Goal: Task Accomplishment & Management: Manage account settings

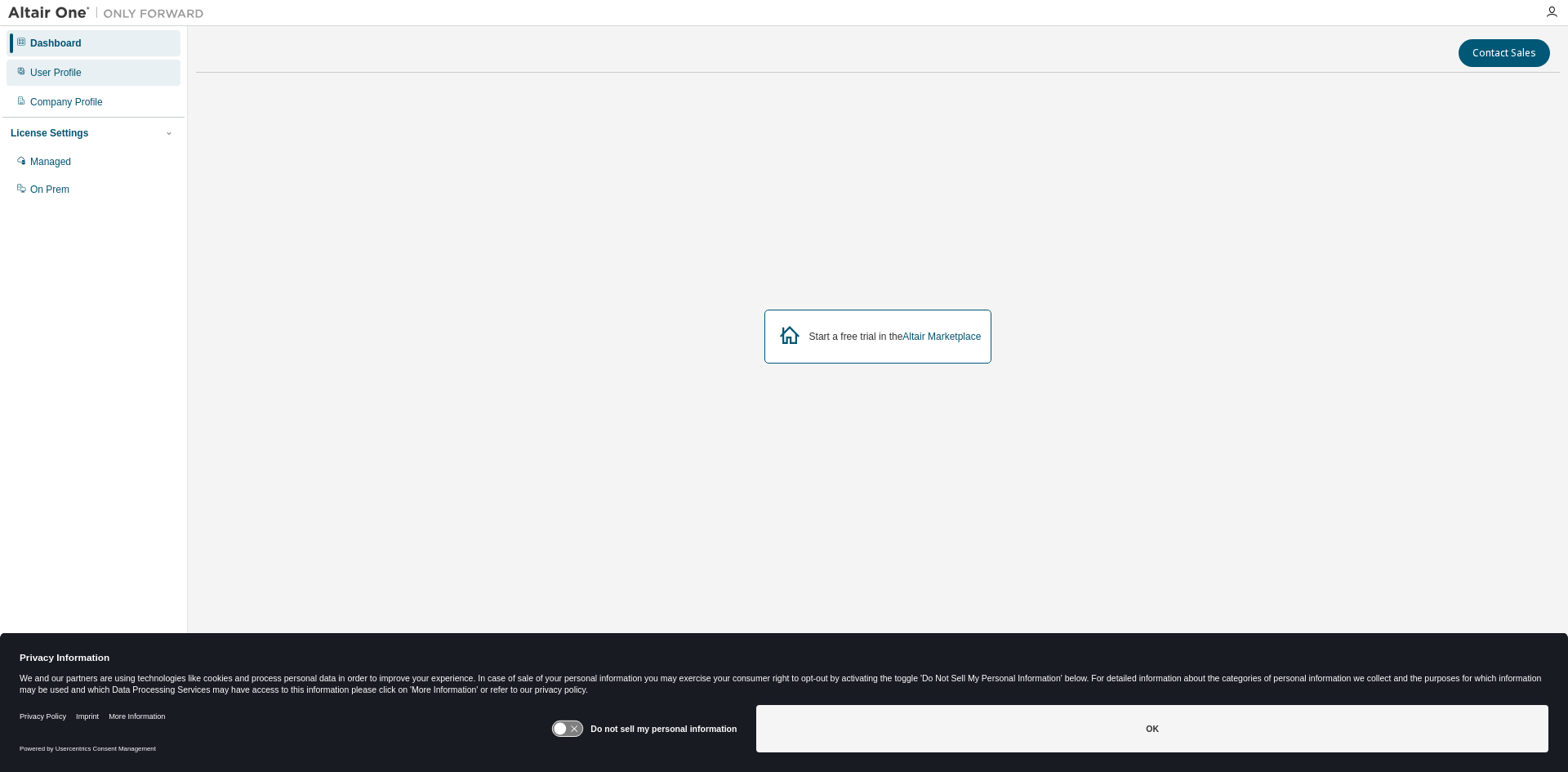
click at [65, 78] on div "User Profile" at bounding box center [55, 72] width 51 height 13
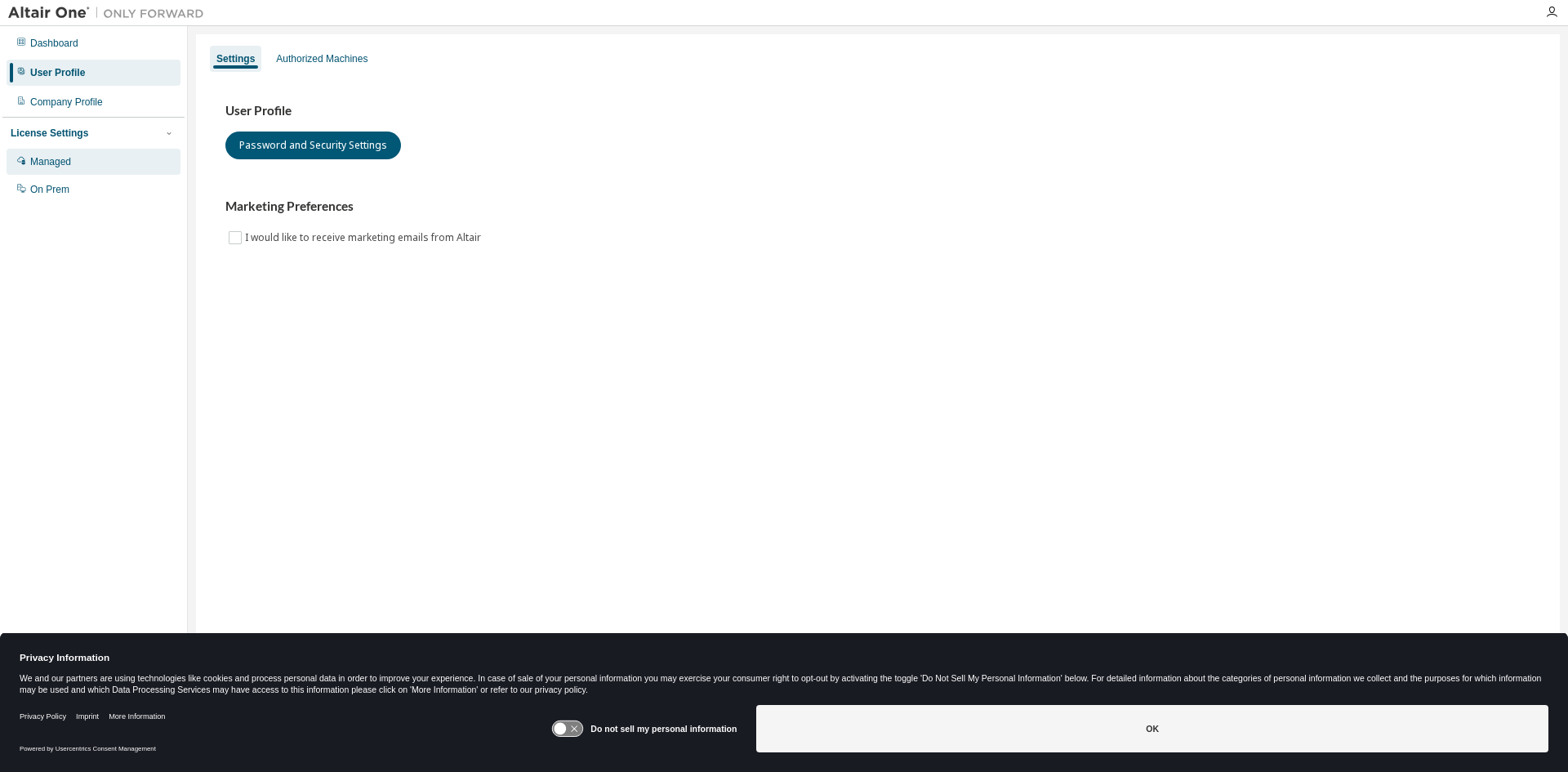
click at [59, 172] on div "Managed" at bounding box center [93, 161] width 174 height 26
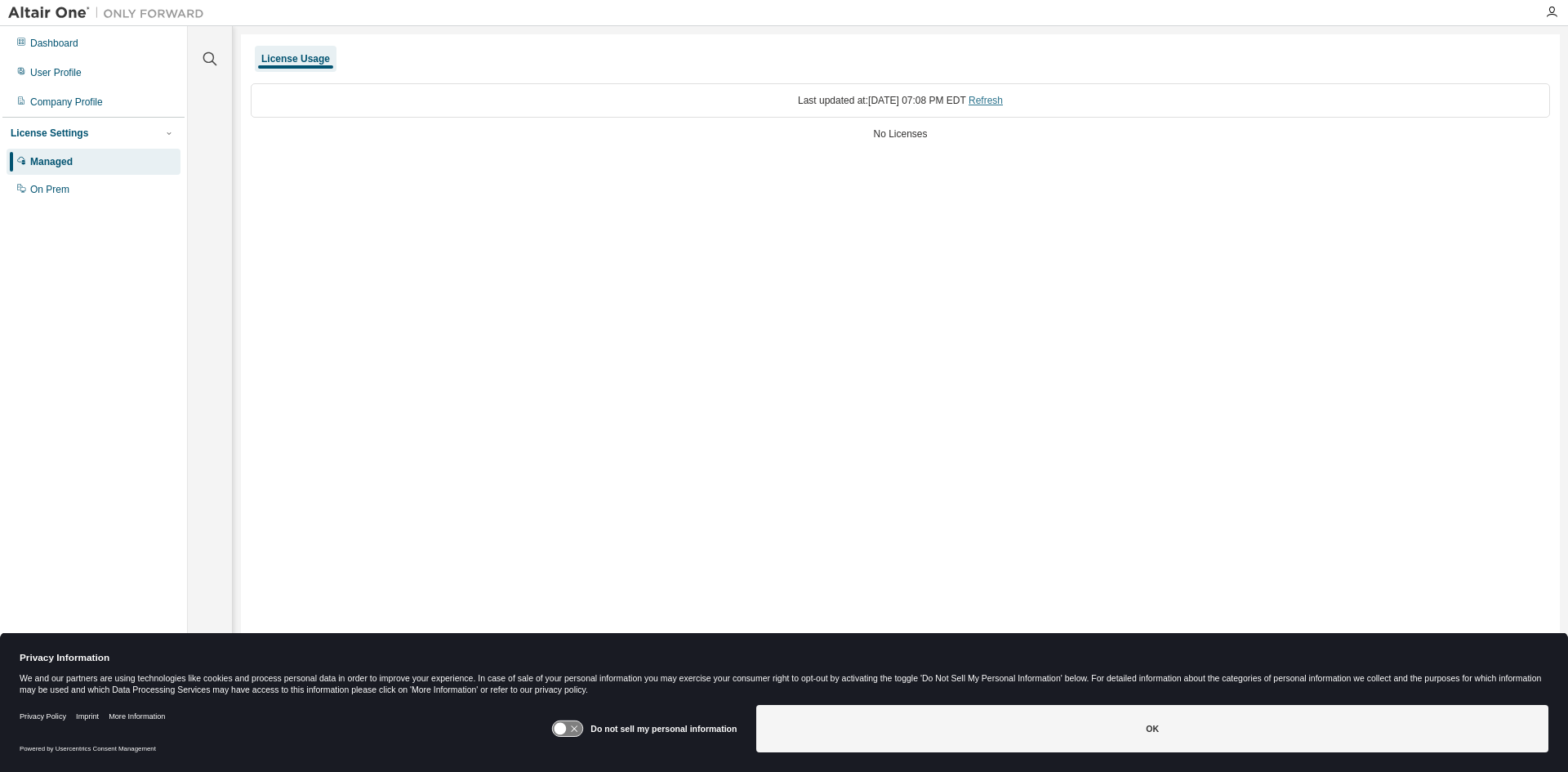
click at [1003, 102] on link "Refresh" at bounding box center [985, 101] width 34 height 12
click at [50, 187] on div "On Prem" at bounding box center [50, 188] width 39 height 13
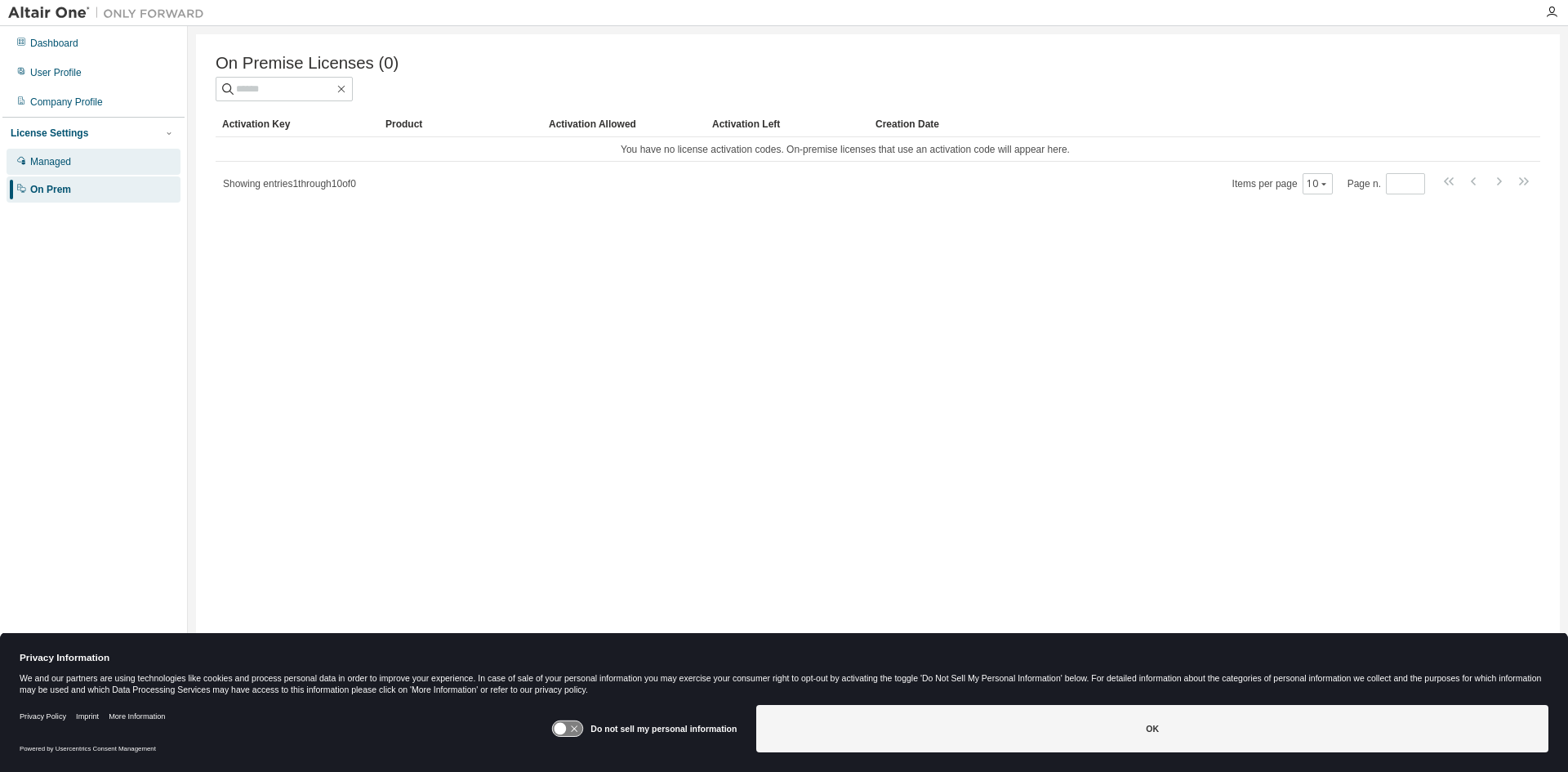
click at [86, 164] on div "Managed" at bounding box center [93, 161] width 174 height 26
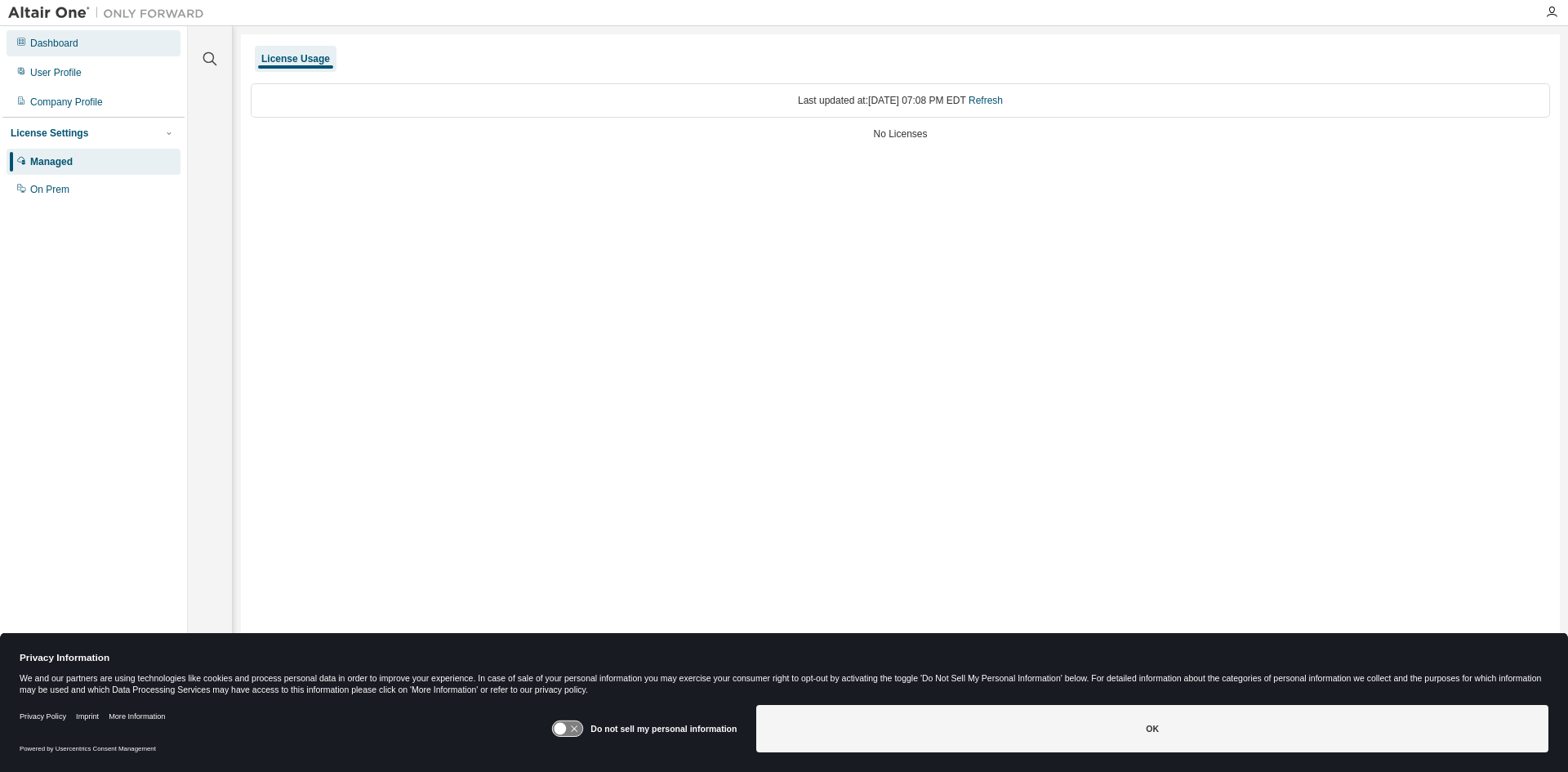
click at [72, 49] on div "Dashboard" at bounding box center [54, 43] width 49 height 13
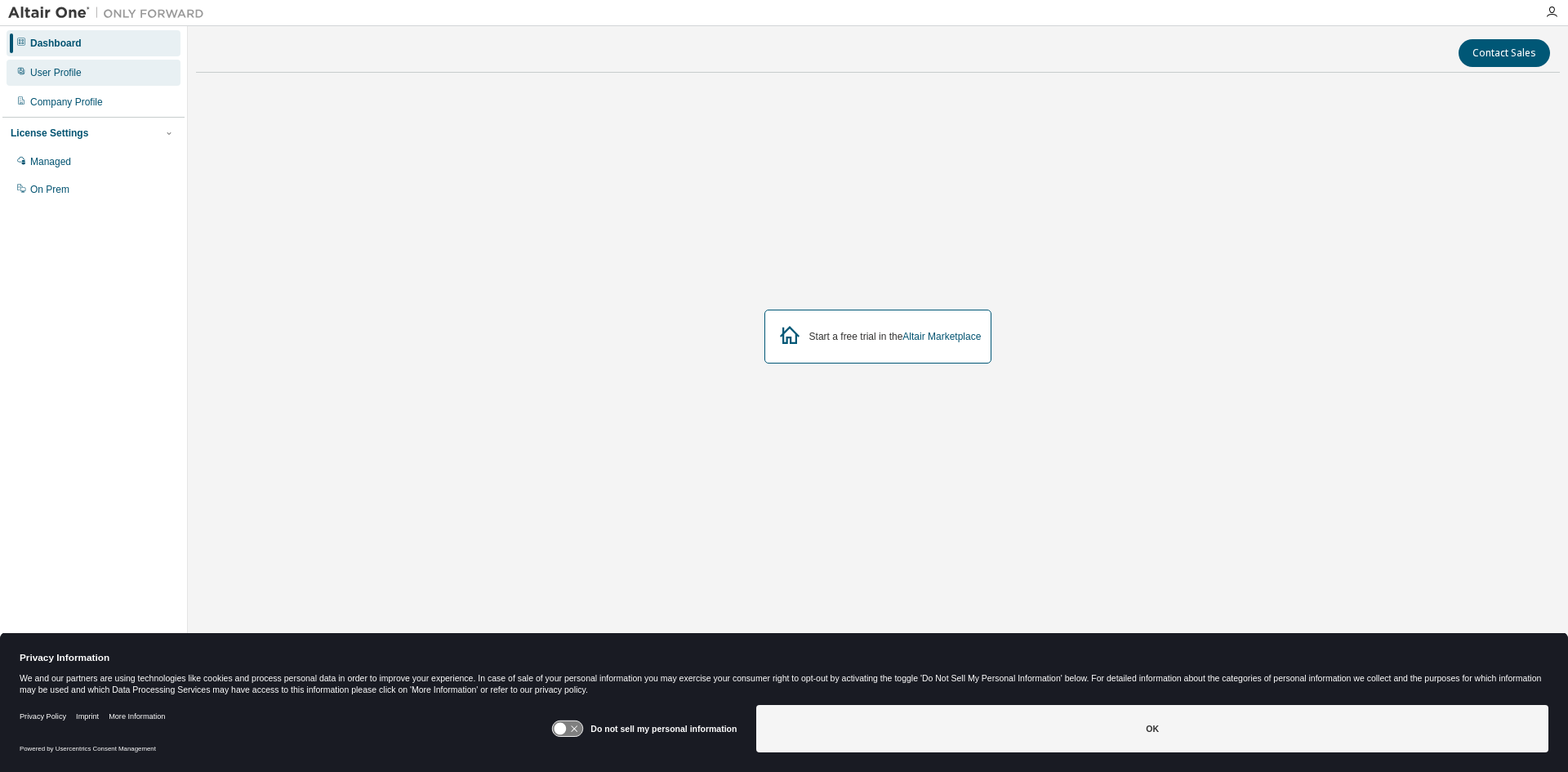
click at [69, 75] on div "User Profile" at bounding box center [55, 72] width 51 height 13
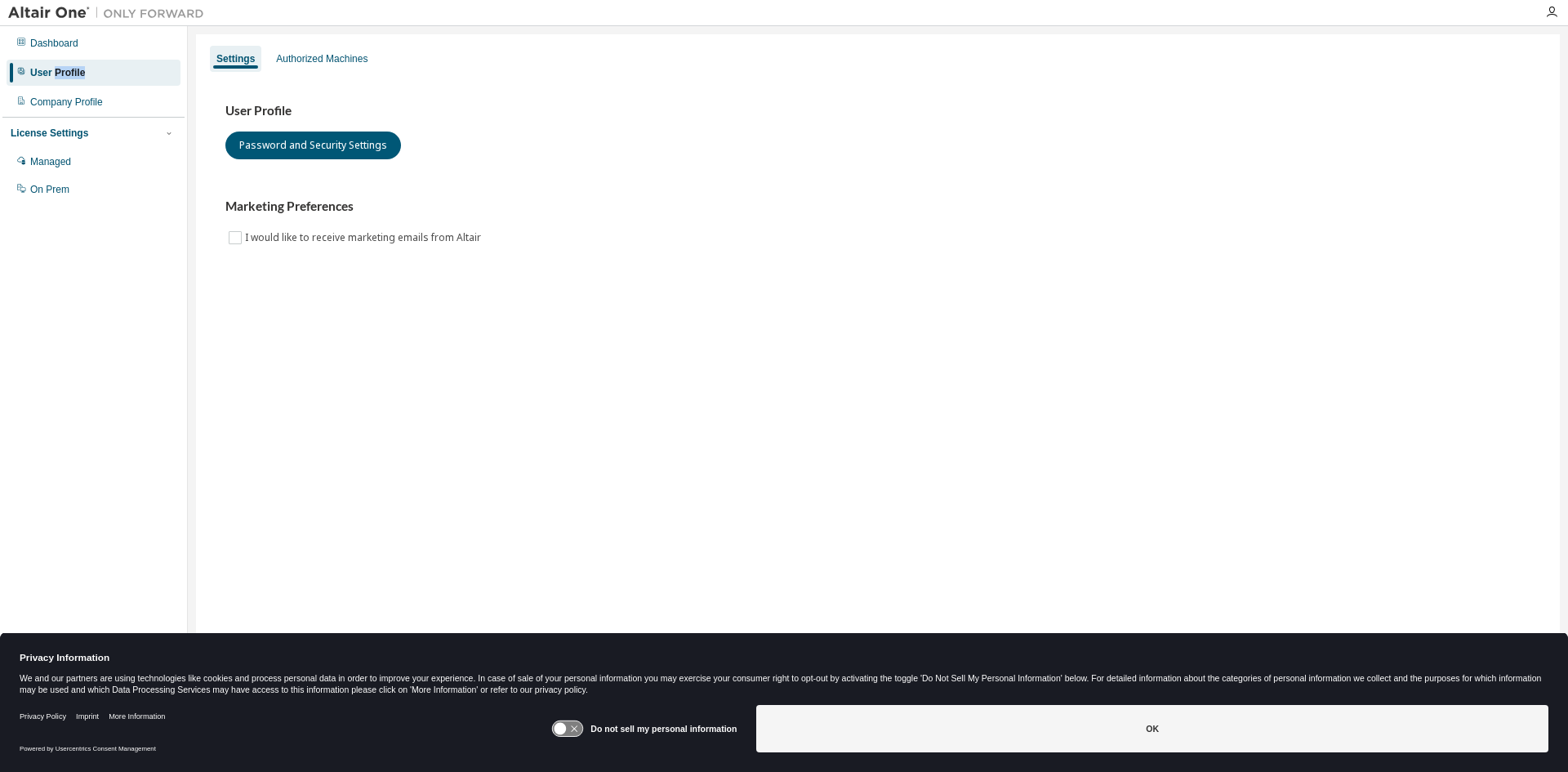
click at [69, 75] on div "User Profile" at bounding box center [57, 72] width 54 height 13
click at [321, 49] on div "Authorized Machines" at bounding box center [322, 58] width 105 height 26
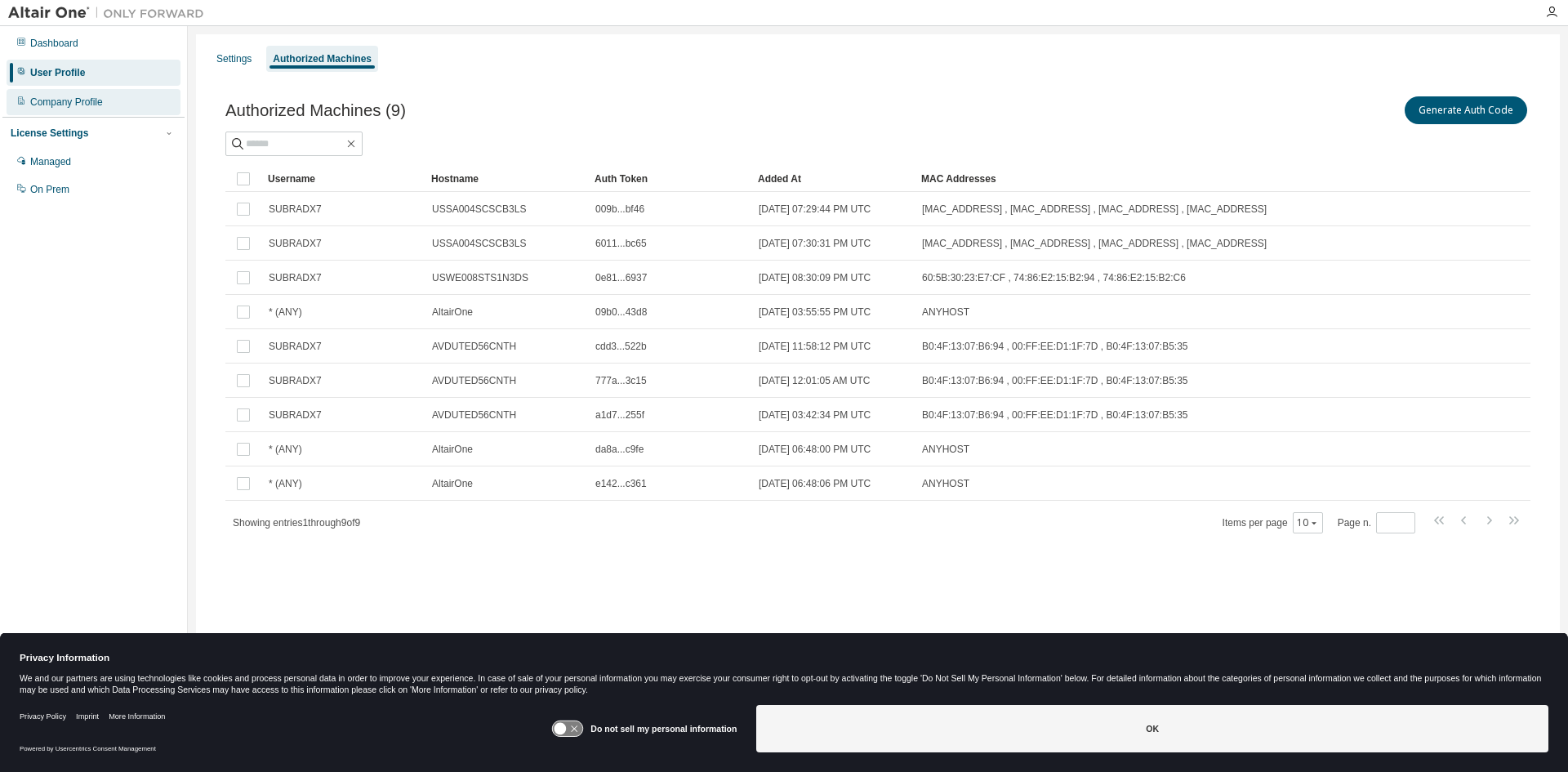
click at [73, 103] on div "Company Profile" at bounding box center [66, 101] width 73 height 13
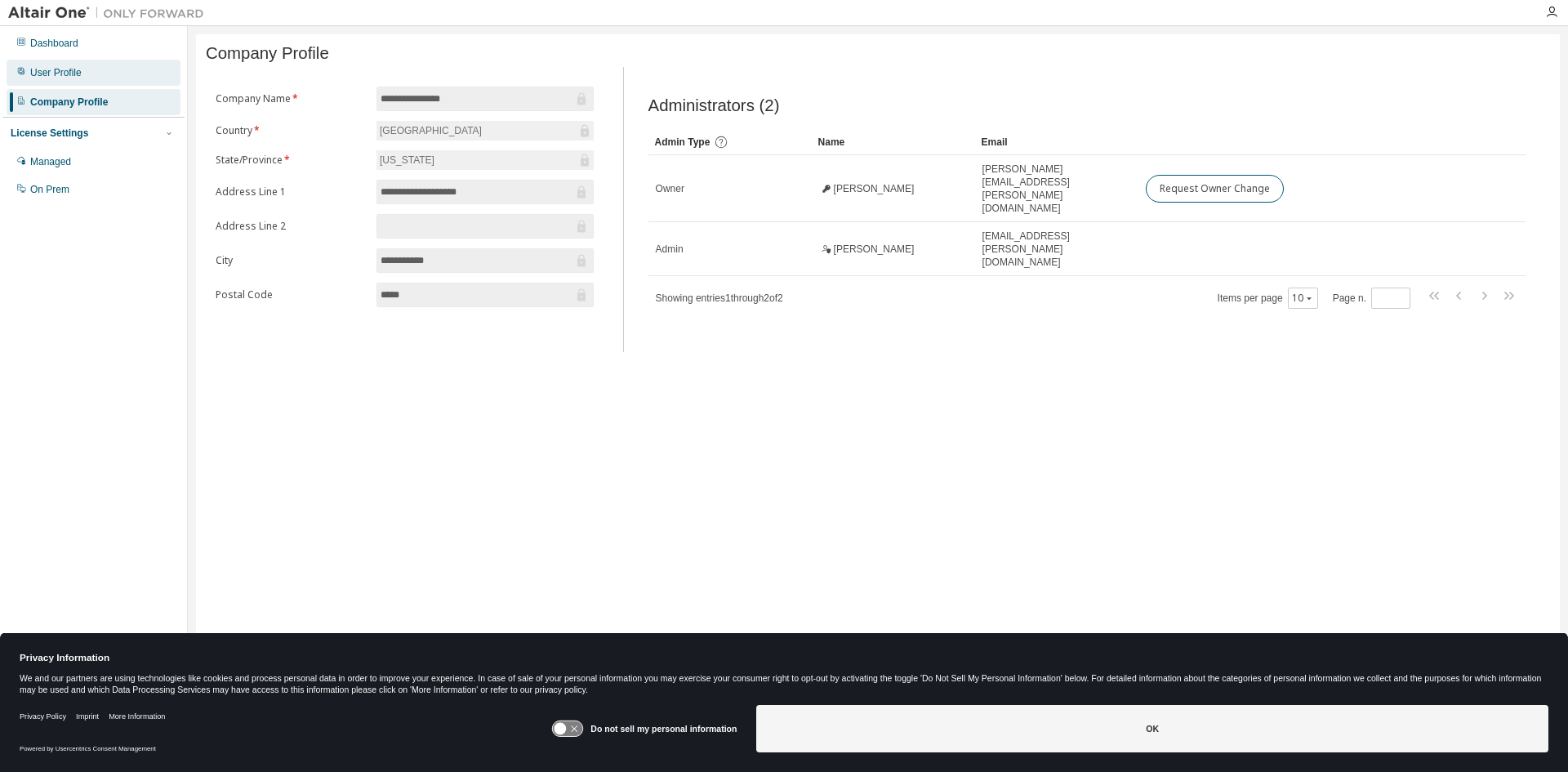
click at [50, 73] on div "User Profile" at bounding box center [55, 72] width 51 height 13
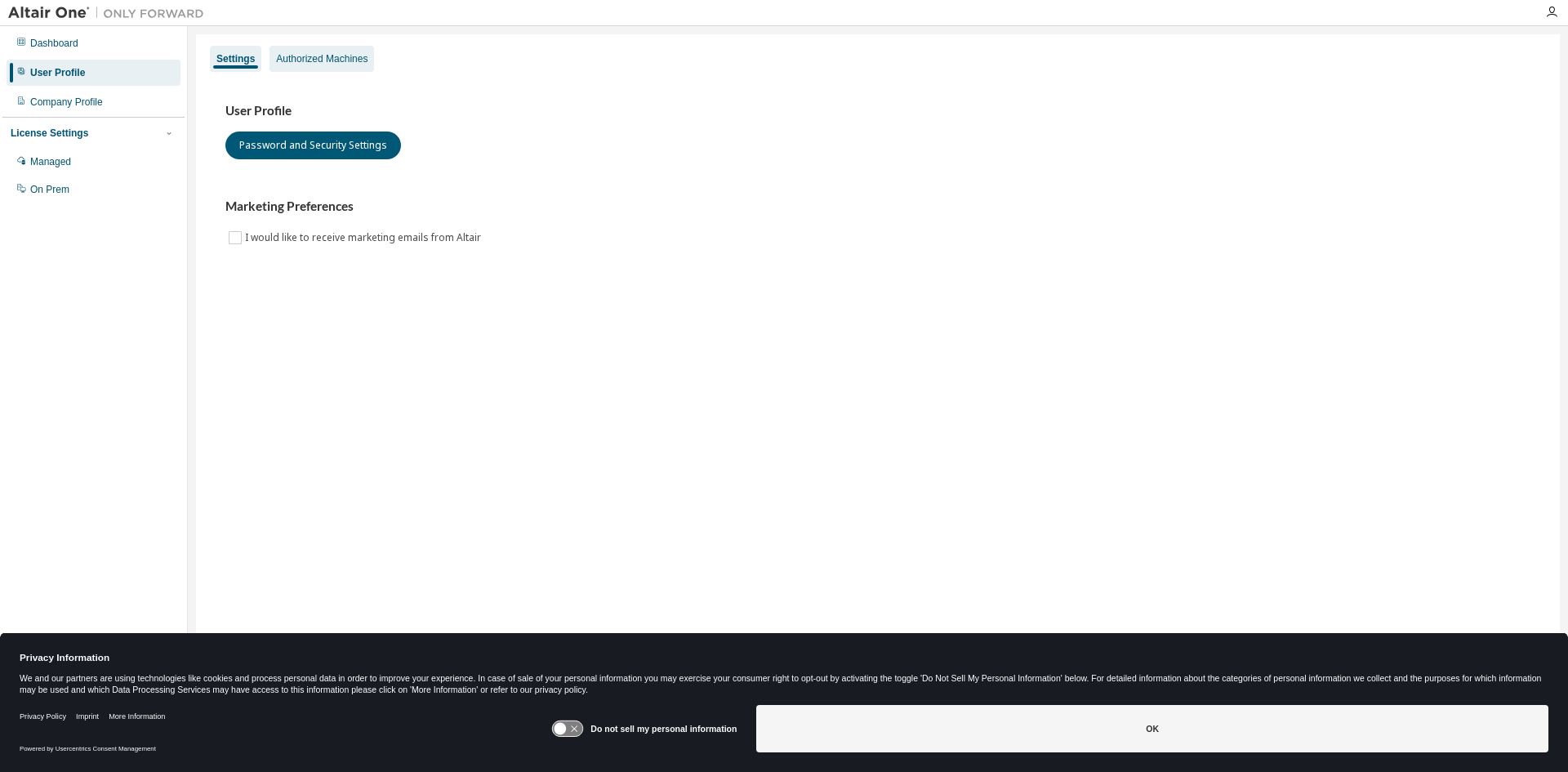
click at [308, 51] on div "Authorized Machines" at bounding box center [322, 58] width 105 height 26
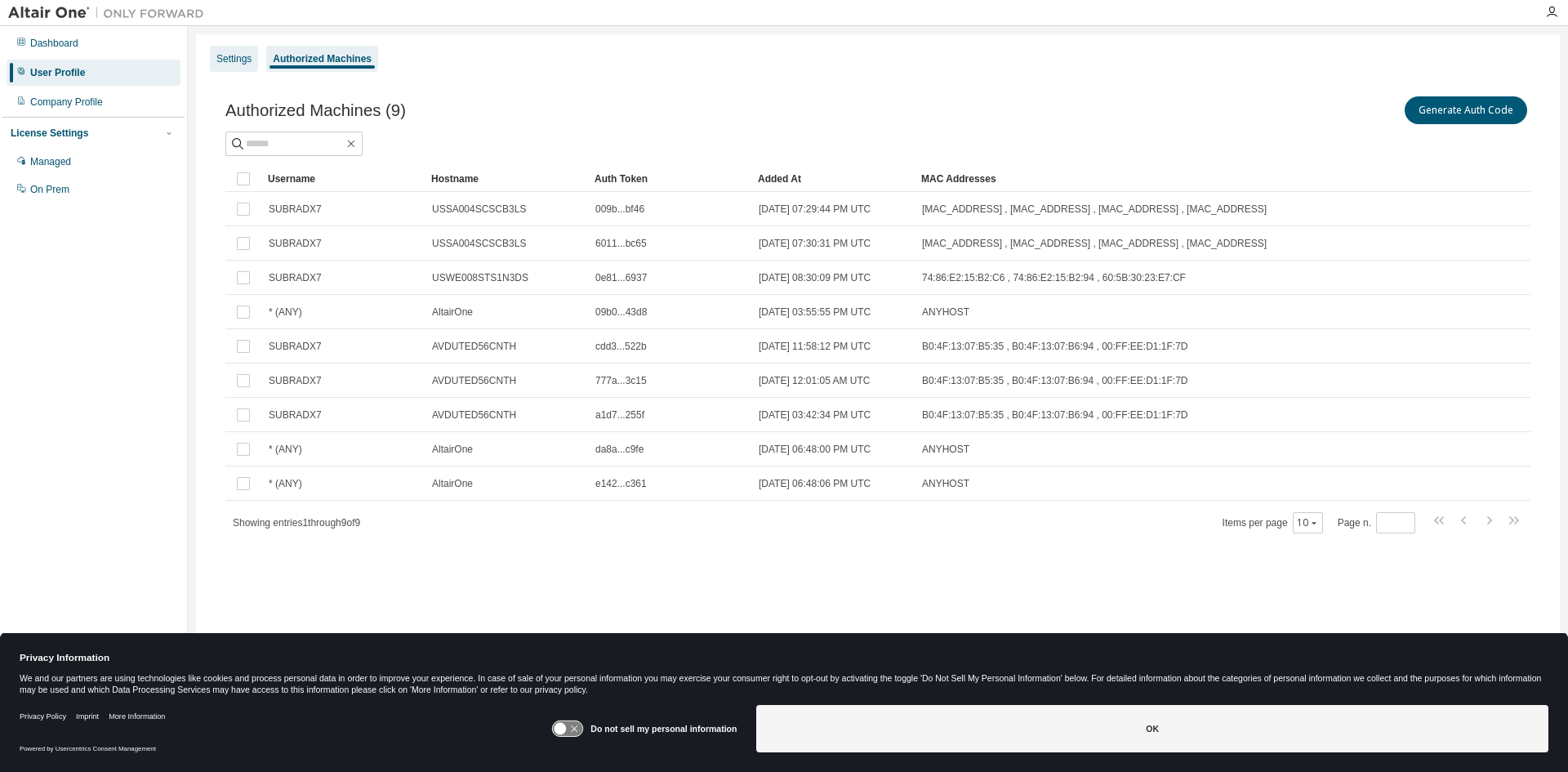
click at [237, 56] on div "Settings" at bounding box center [234, 58] width 35 height 13
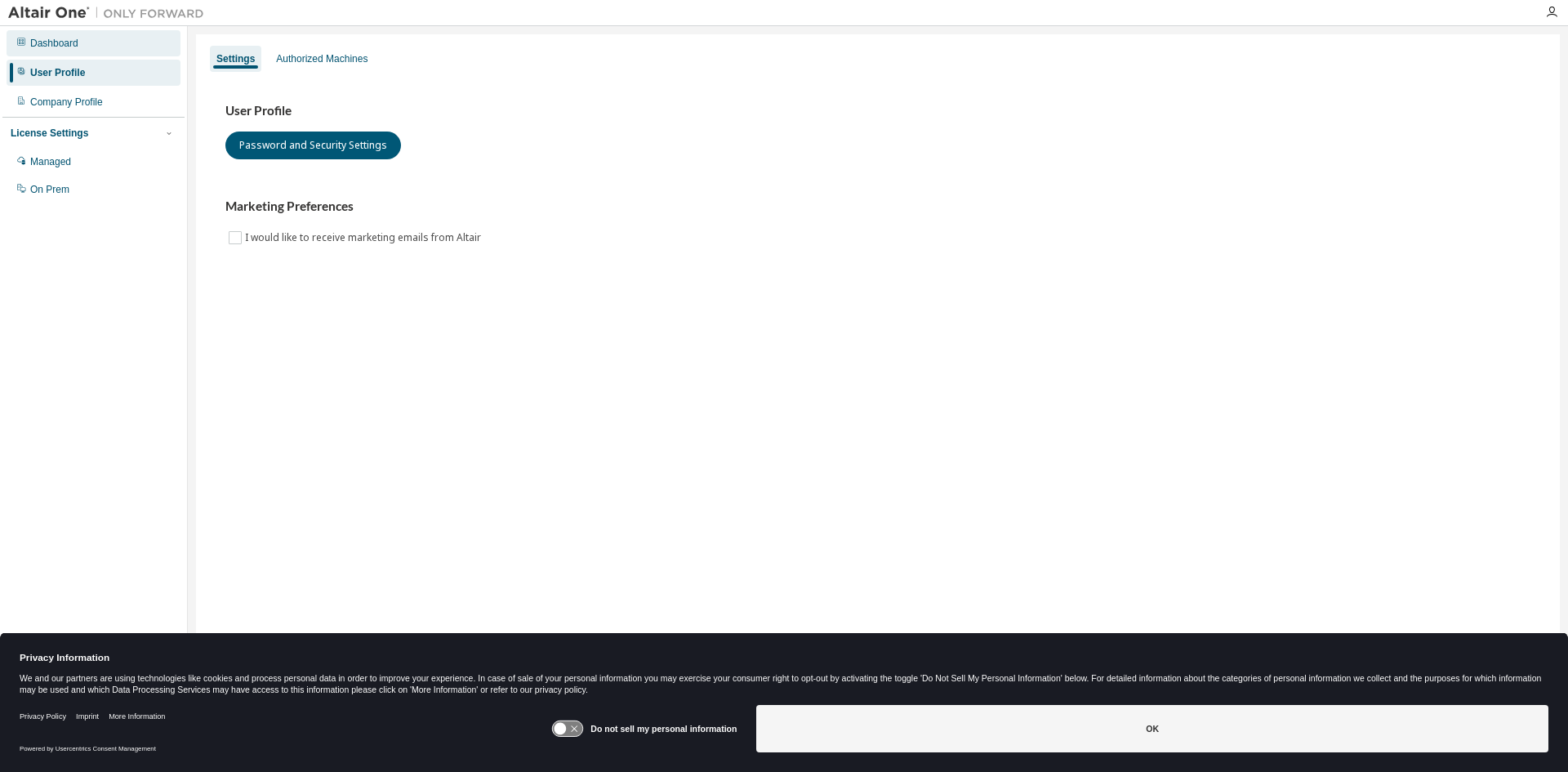
click at [68, 50] on div "Dashboard" at bounding box center [93, 43] width 174 height 26
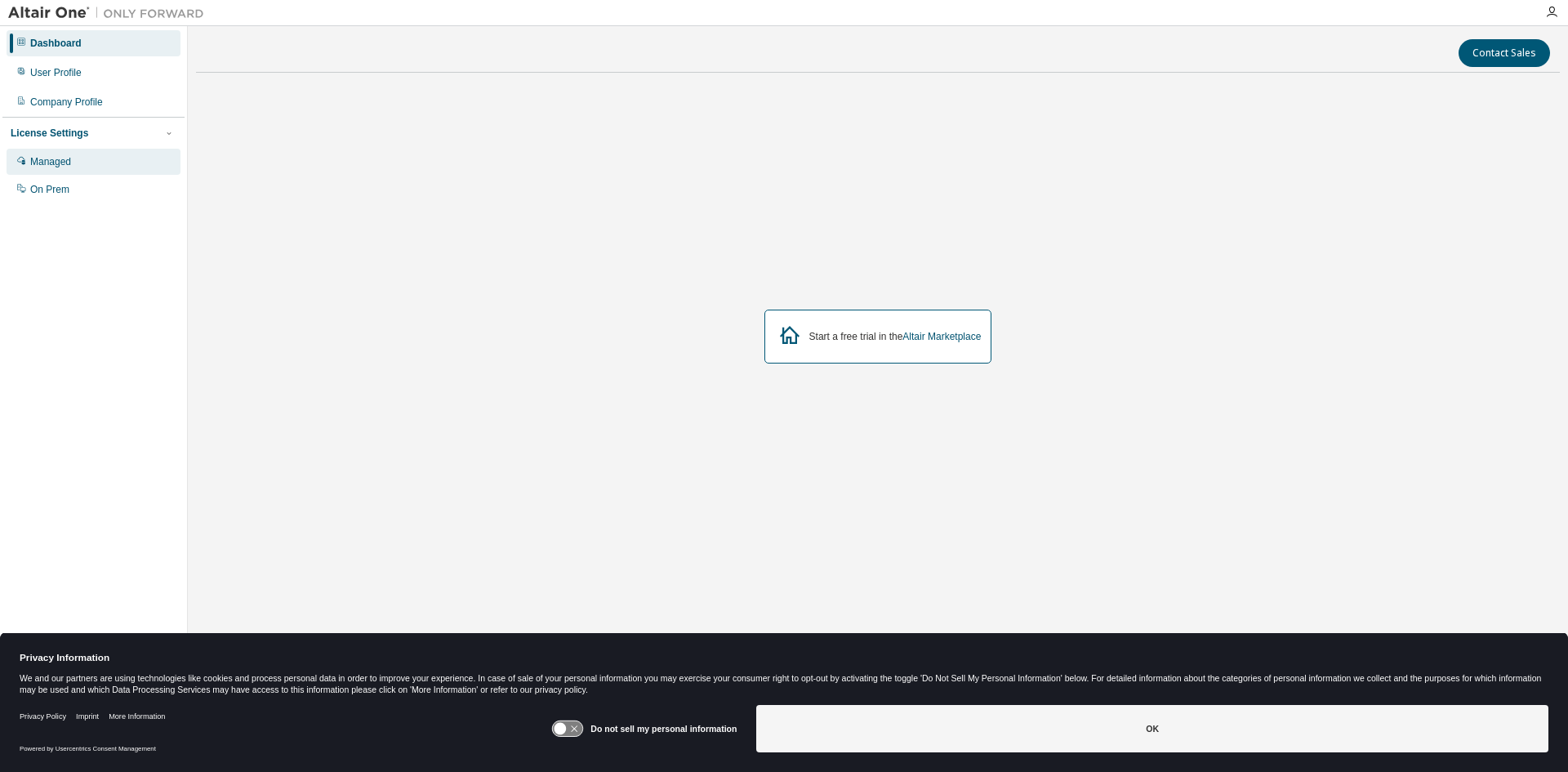
click at [77, 168] on div "Managed" at bounding box center [93, 161] width 174 height 26
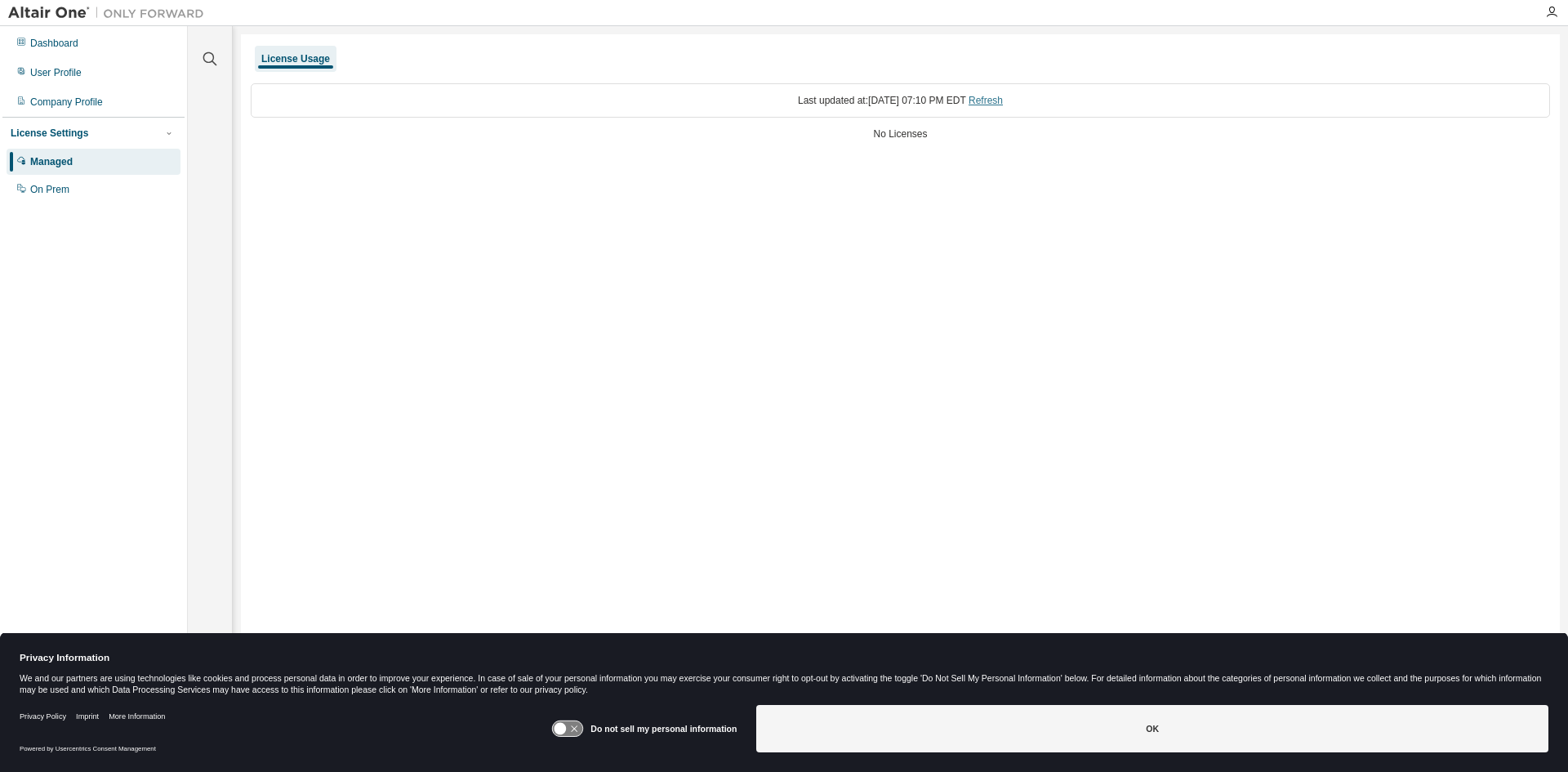
click at [1003, 103] on link "Refresh" at bounding box center [985, 101] width 34 height 12
click at [899, 137] on div "No Licenses" at bounding box center [900, 133] width 1299 height 13
click at [164, 132] on span "button" at bounding box center [168, 132] width 13 height 13
click at [0, 0] on icon "button" at bounding box center [0, 0] width 0 height 0
click at [164, 132] on icon "button" at bounding box center [169, 133] width 10 height 10
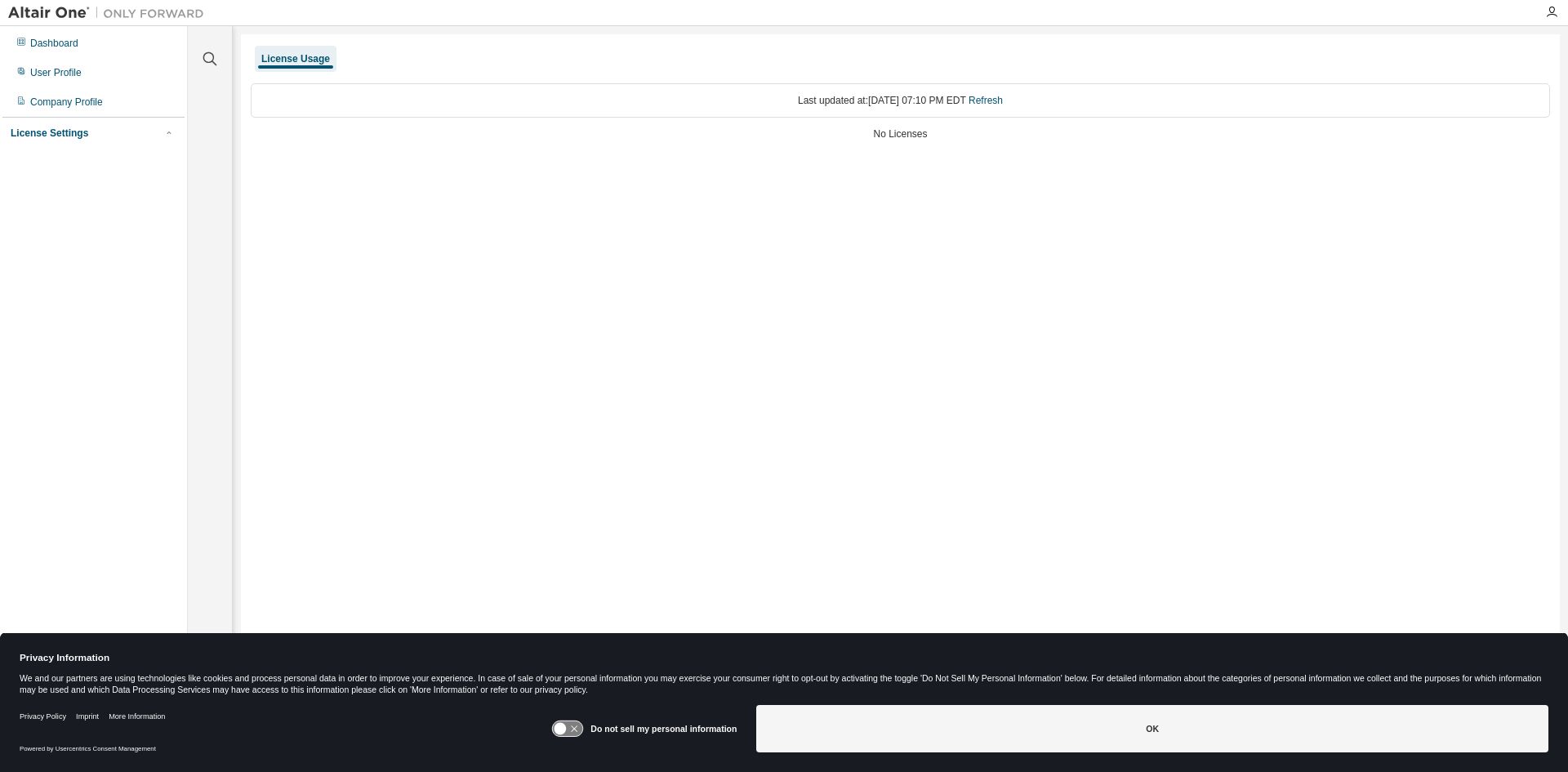
click at [117, 138] on div "License Settings" at bounding box center [93, 133] width 166 height 15
click at [50, 90] on div "Company Profile" at bounding box center [93, 102] width 174 height 26
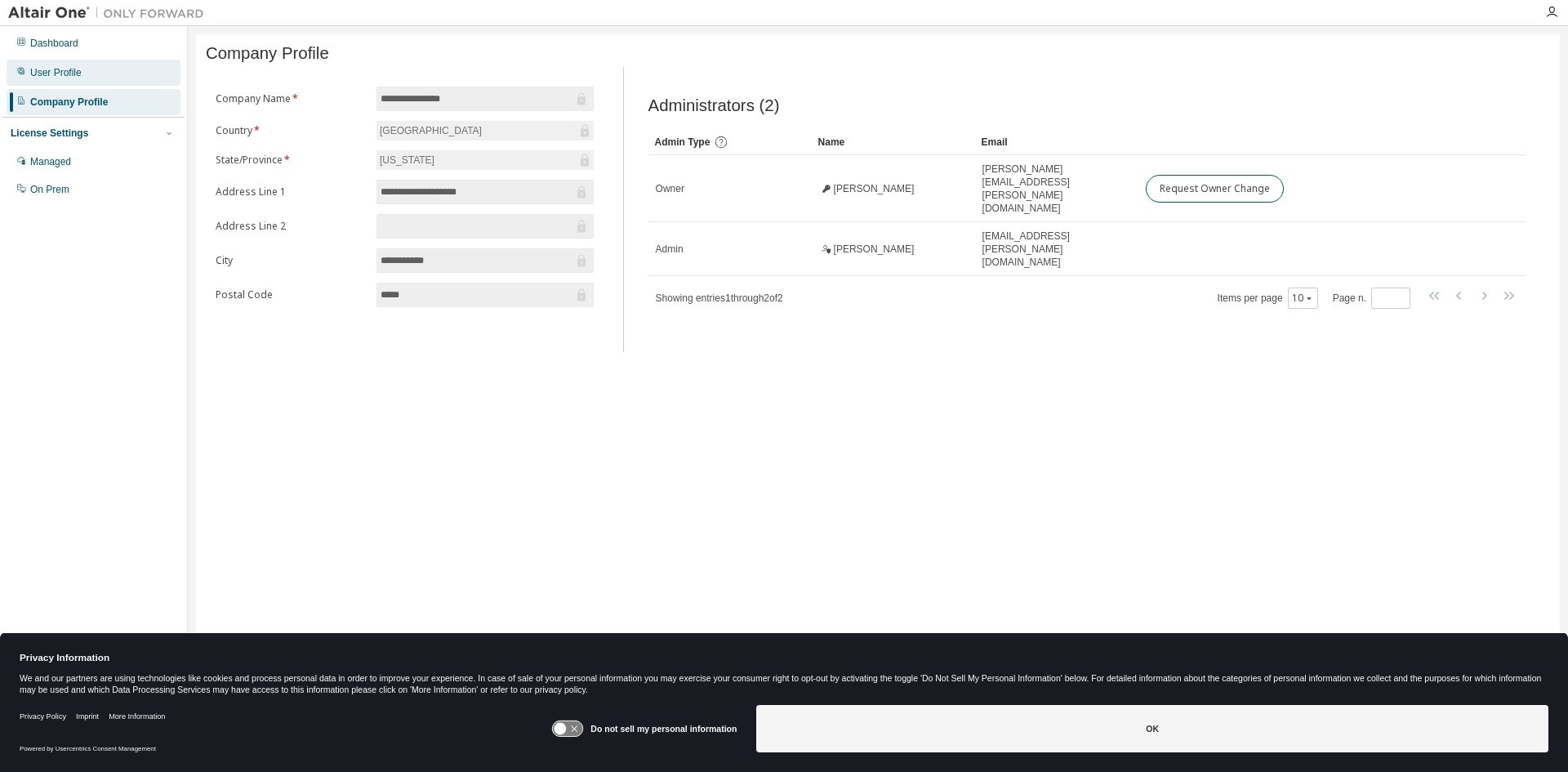
click at [52, 80] on div "User Profile" at bounding box center [93, 72] width 174 height 26
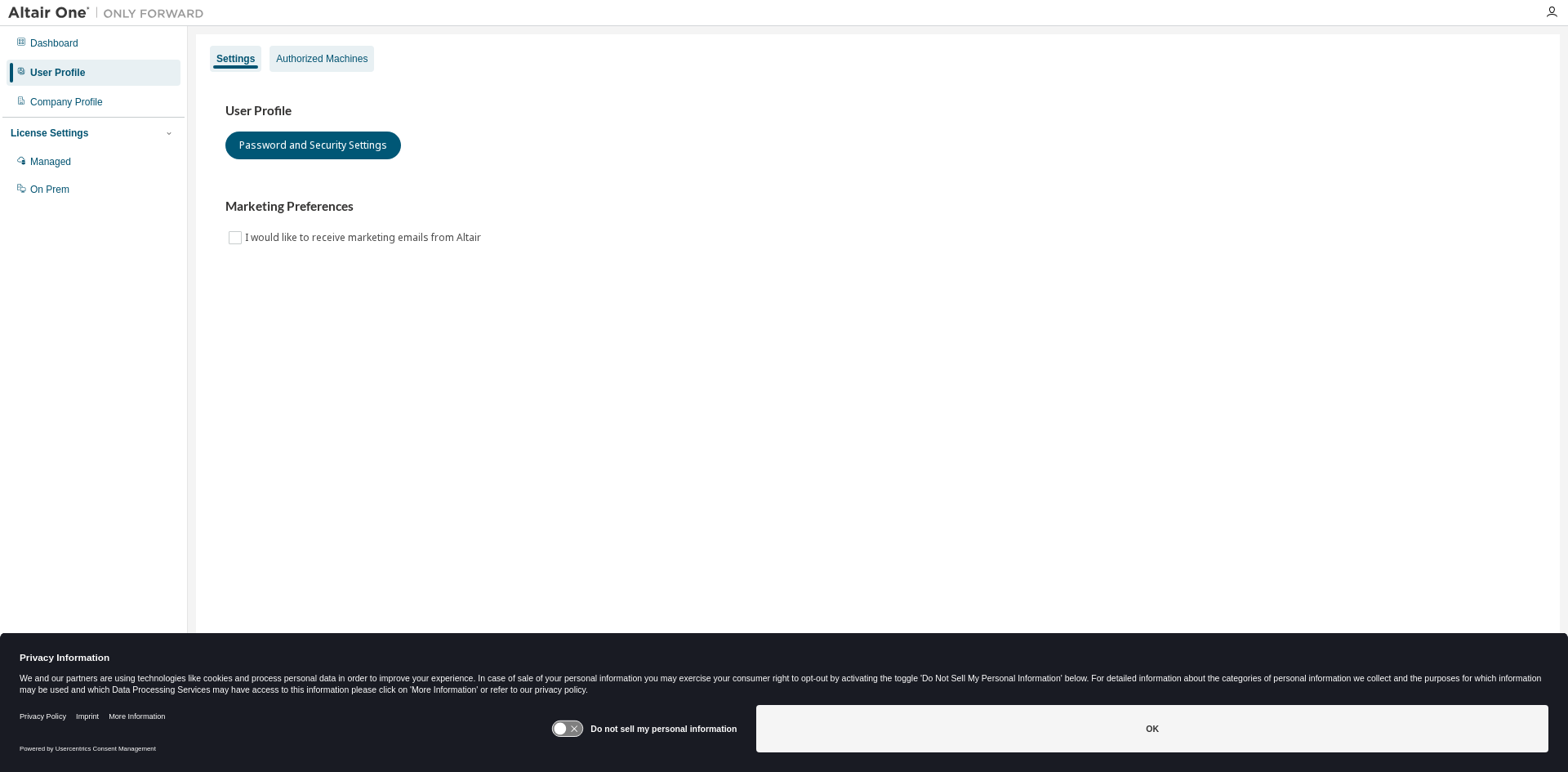
click at [344, 69] on div "Authorized Machines" at bounding box center [322, 58] width 105 height 26
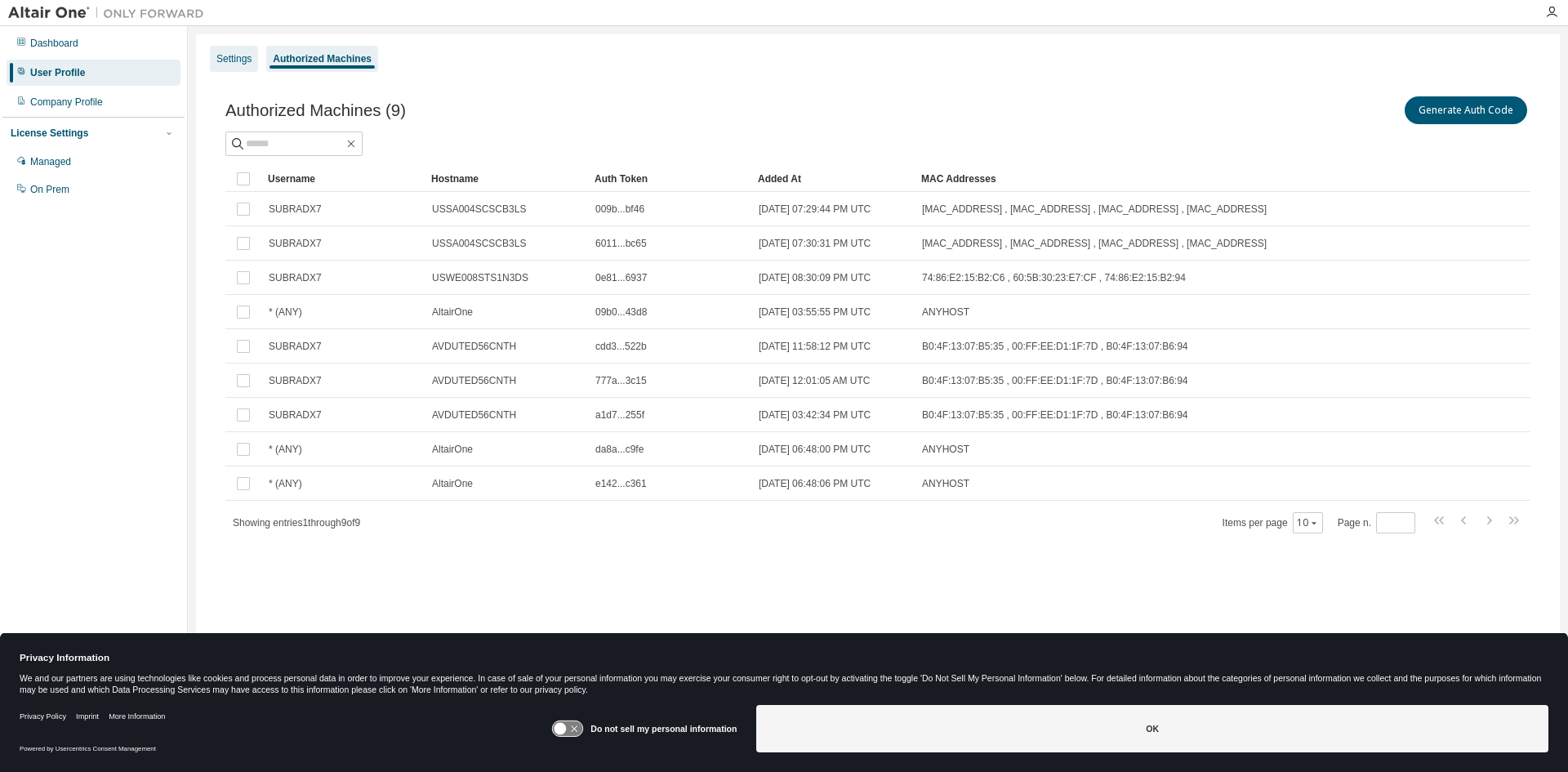
click at [219, 60] on div "Settings" at bounding box center [234, 58] width 35 height 13
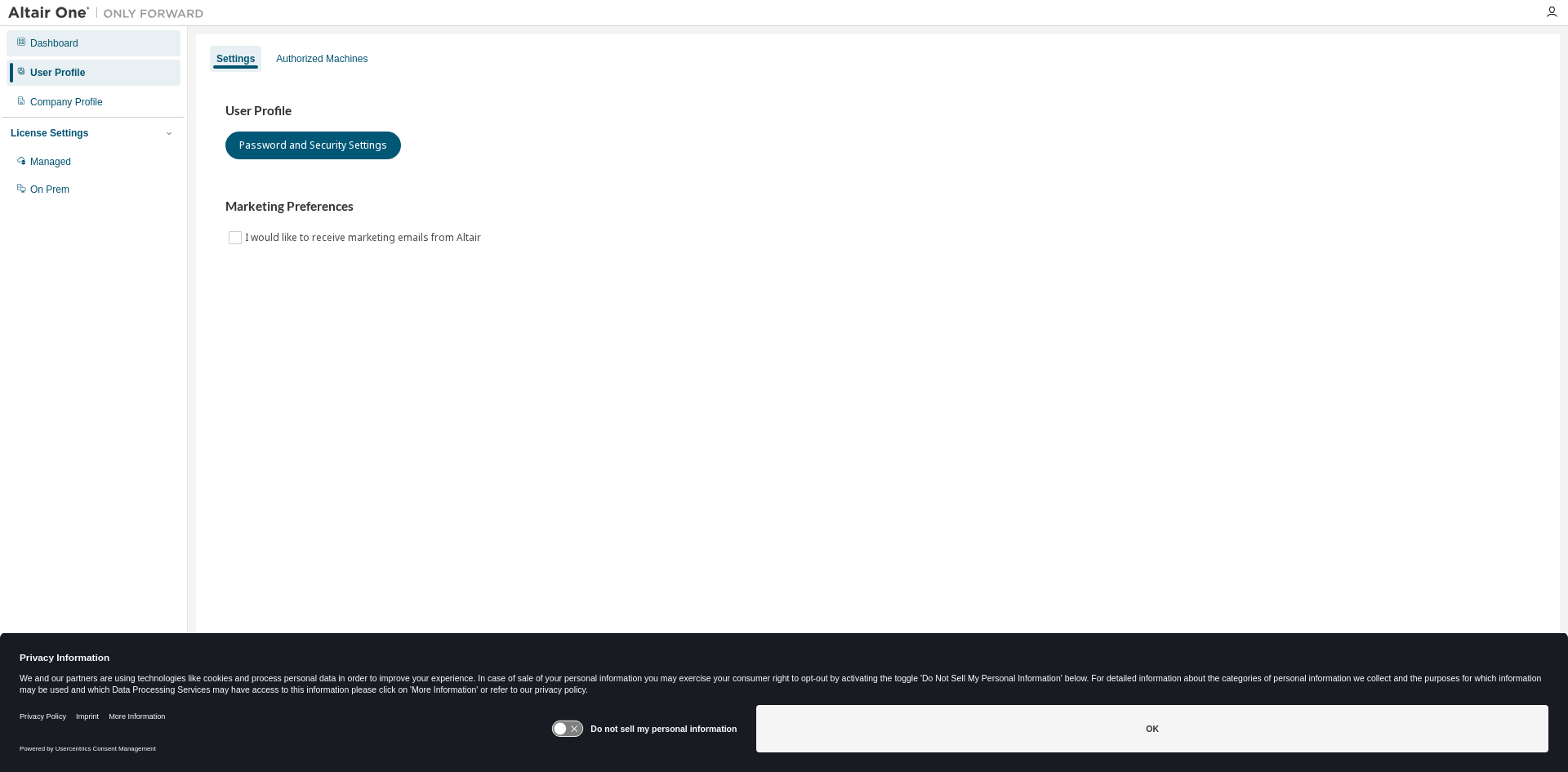
click at [53, 53] on div "Dashboard" at bounding box center [93, 43] width 174 height 26
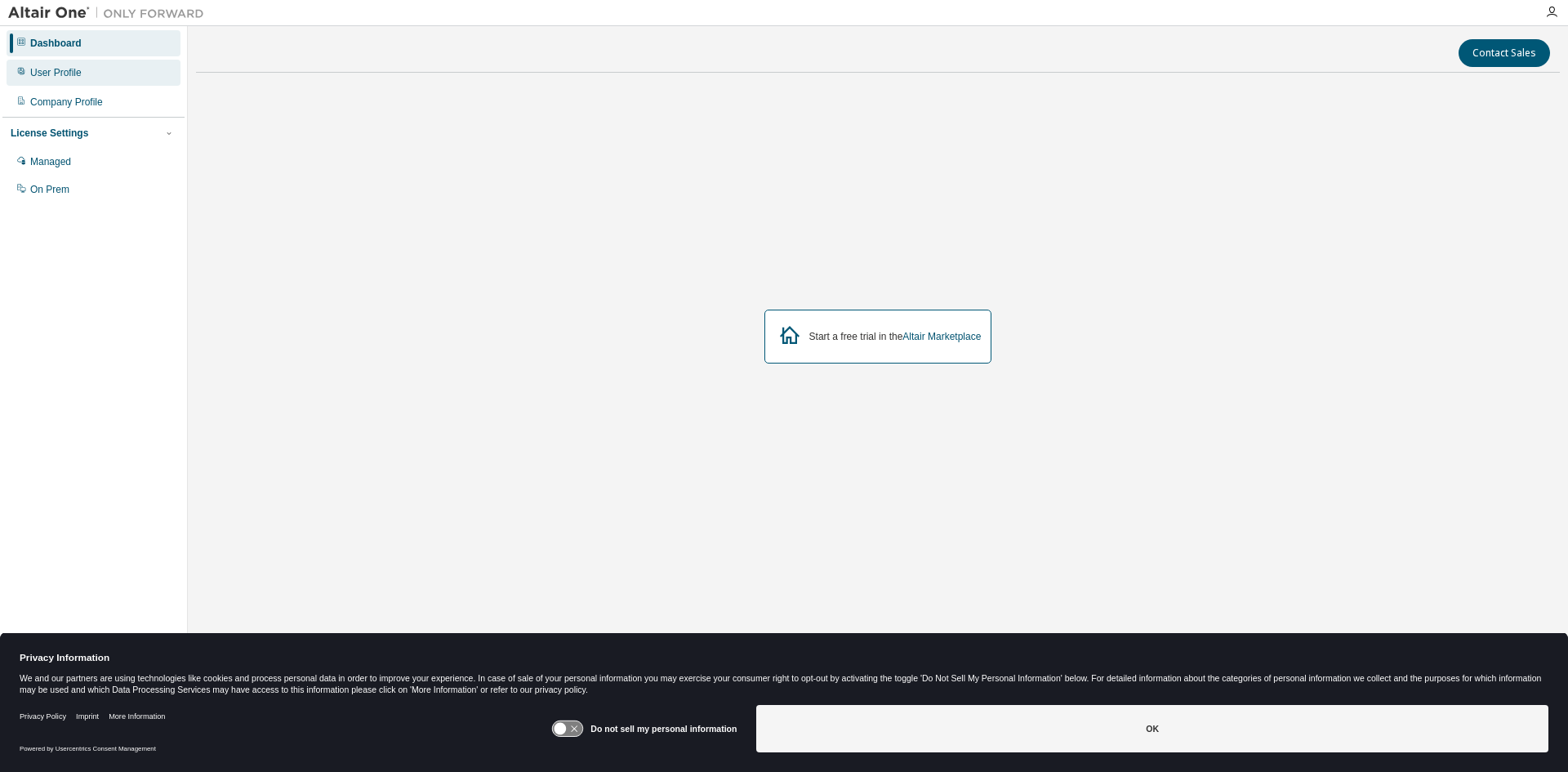
click at [107, 61] on div "User Profile" at bounding box center [93, 72] width 174 height 26
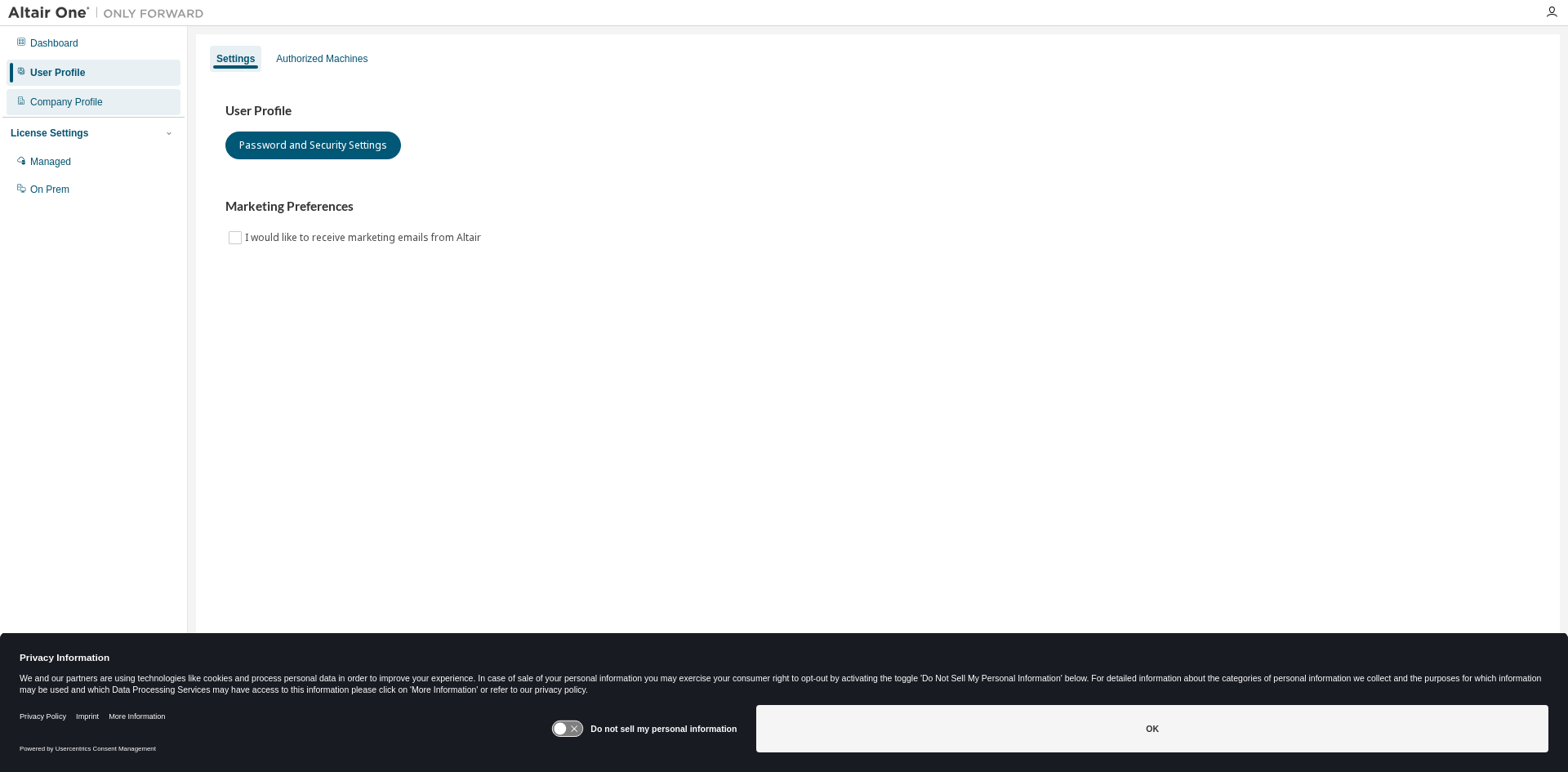
click at [70, 100] on div "Company Profile" at bounding box center [66, 101] width 73 height 13
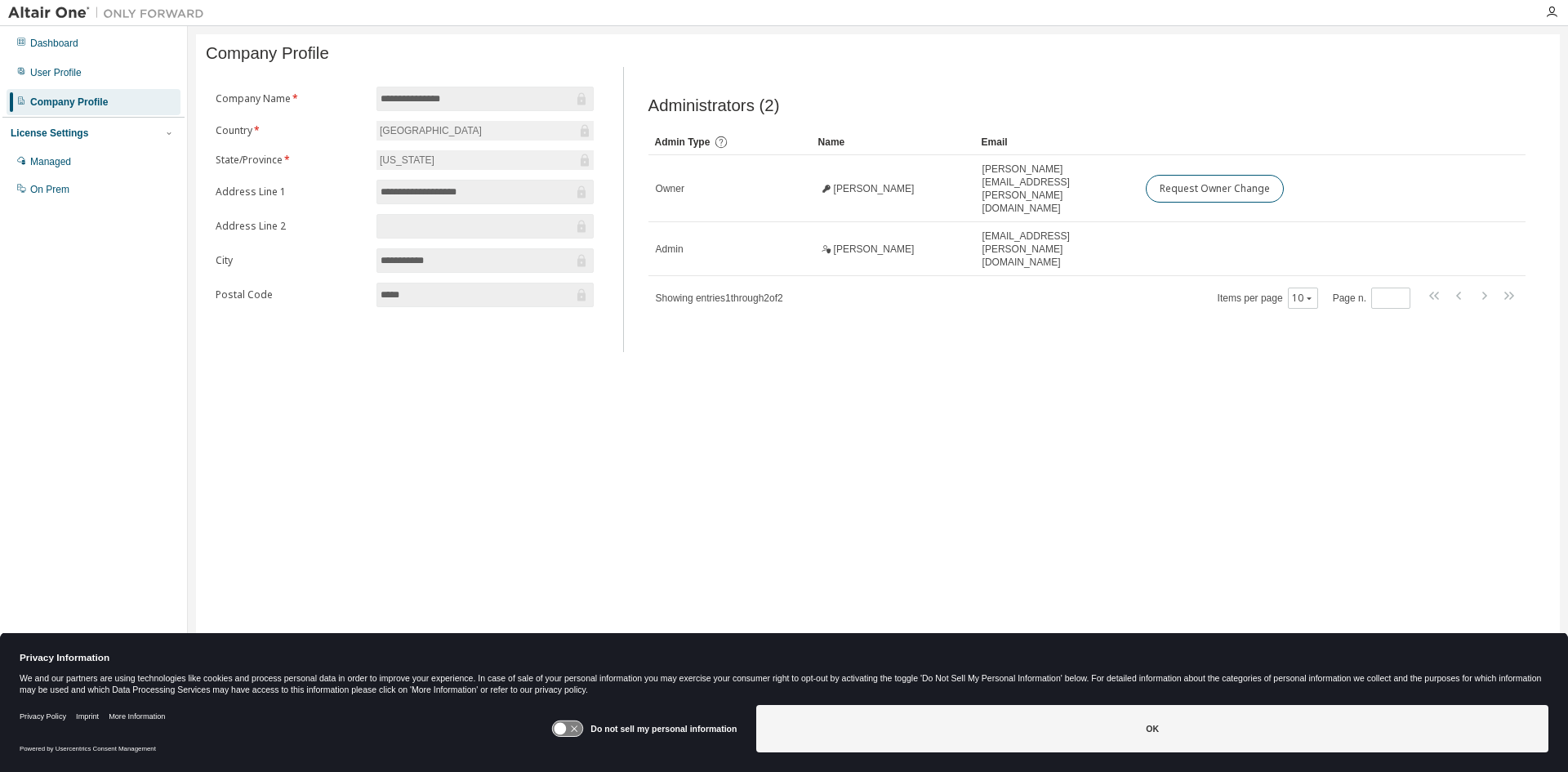
click at [88, 143] on div "License Settings Managed On Prem" at bounding box center [94, 160] width 183 height 87
click at [55, 161] on div "Managed" at bounding box center [50, 161] width 41 height 13
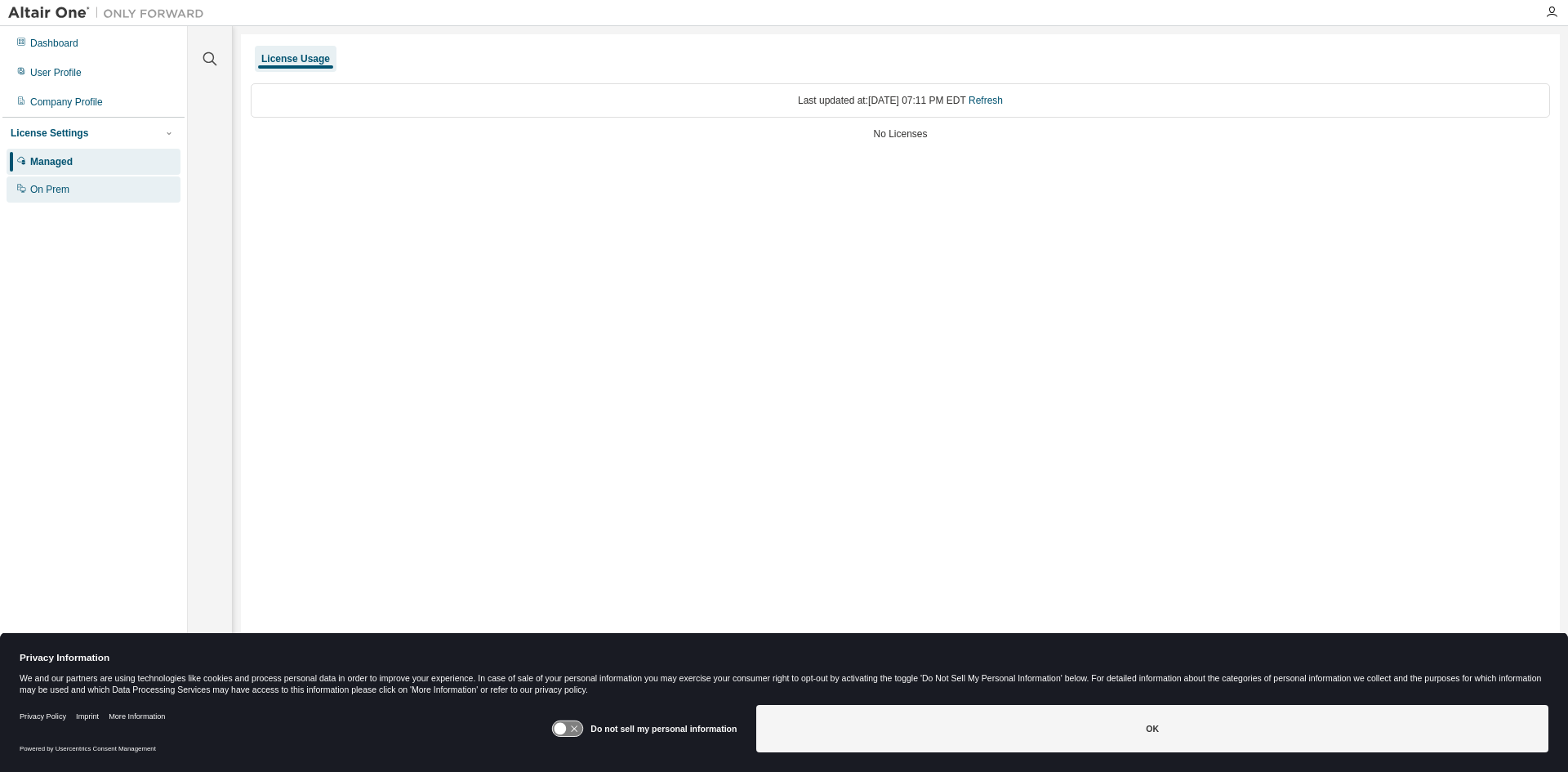
click at [53, 183] on div "On Prem" at bounding box center [93, 189] width 174 height 26
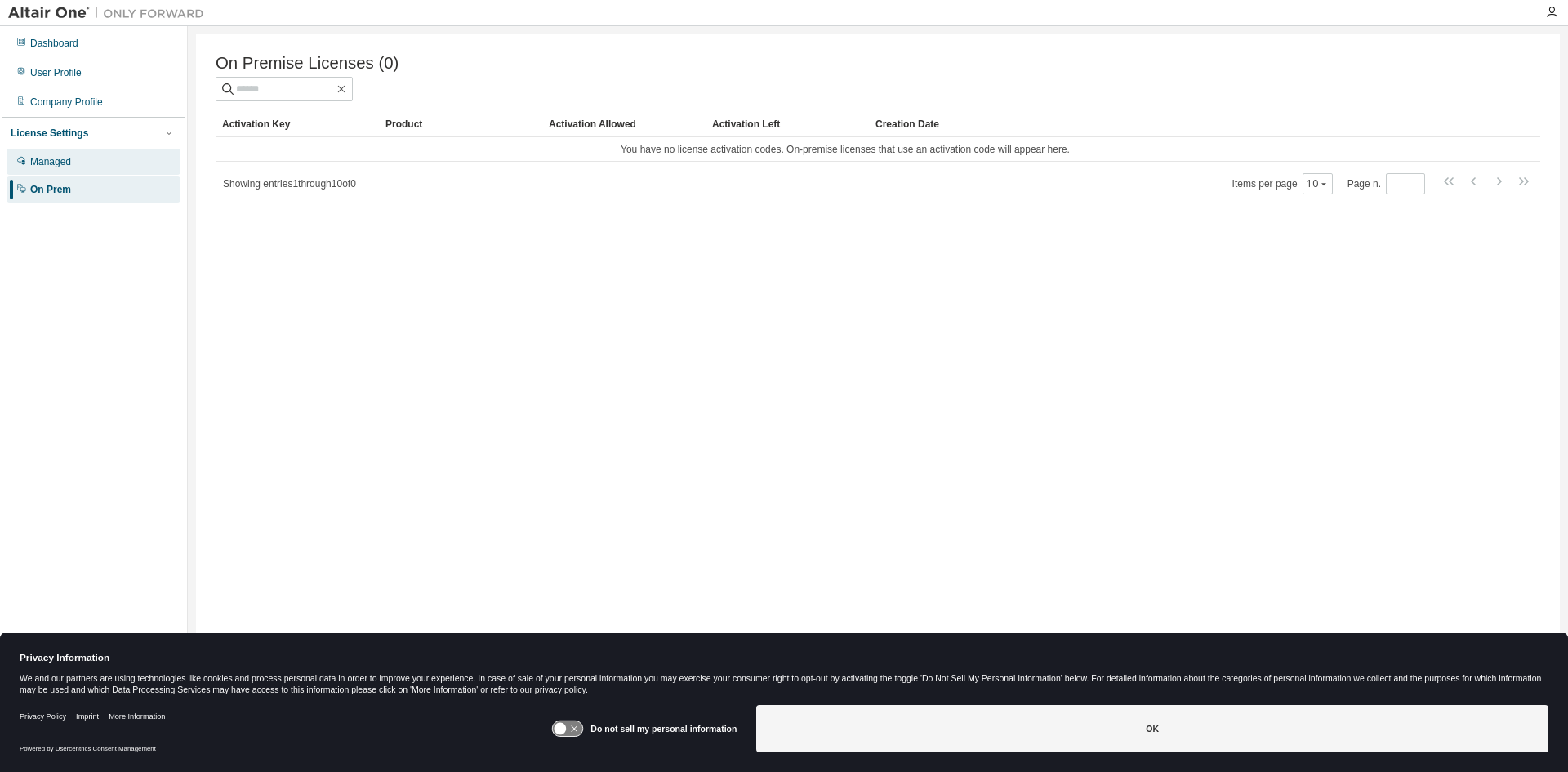
click at [104, 153] on div "Managed" at bounding box center [93, 161] width 174 height 26
